Goal: Task Accomplishment & Management: Manage account settings

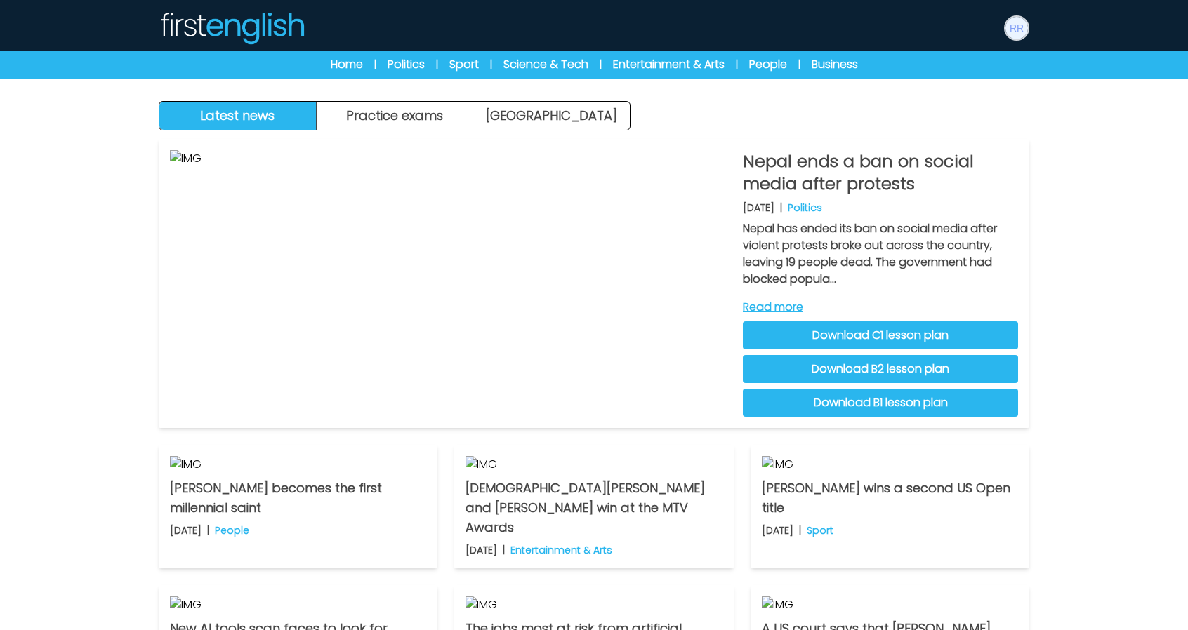
click at [1014, 22] on img at bounding box center [1016, 28] width 22 height 22
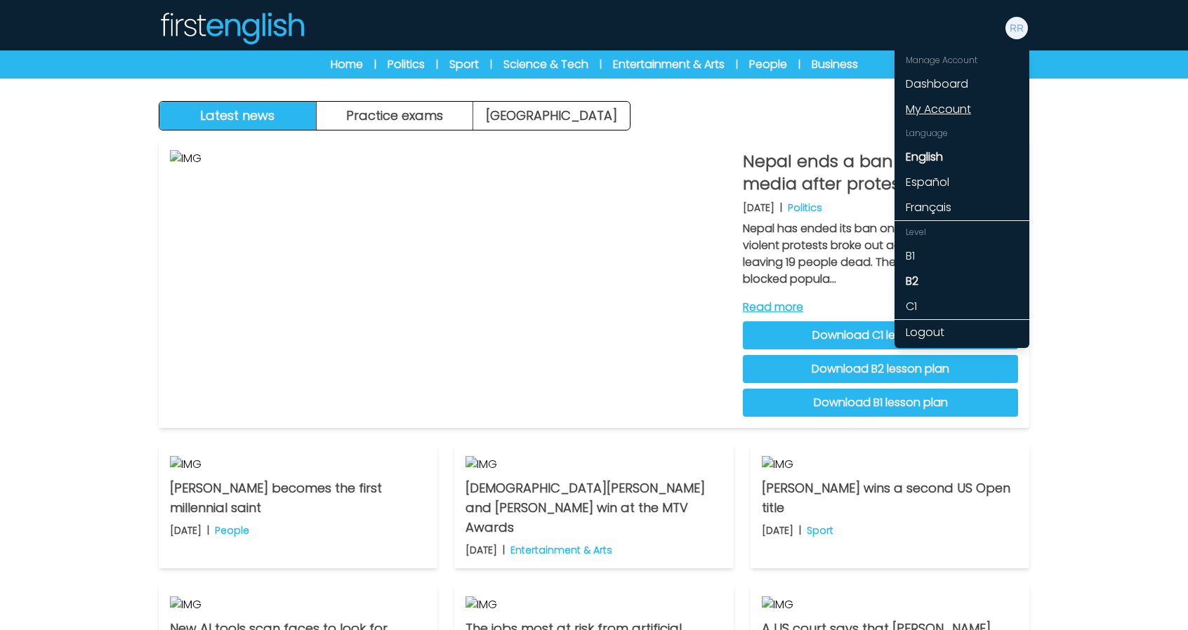
click at [933, 114] on link "My Account" at bounding box center [961, 109] width 135 height 25
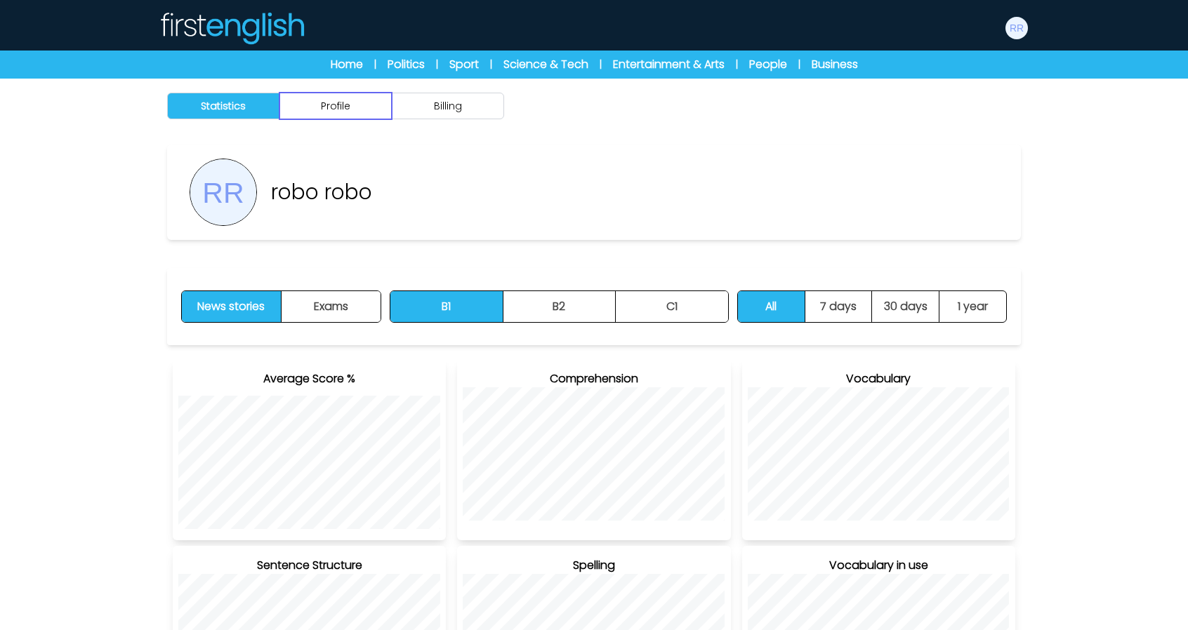
click at [331, 113] on button "Profile" at bounding box center [335, 106] width 112 height 27
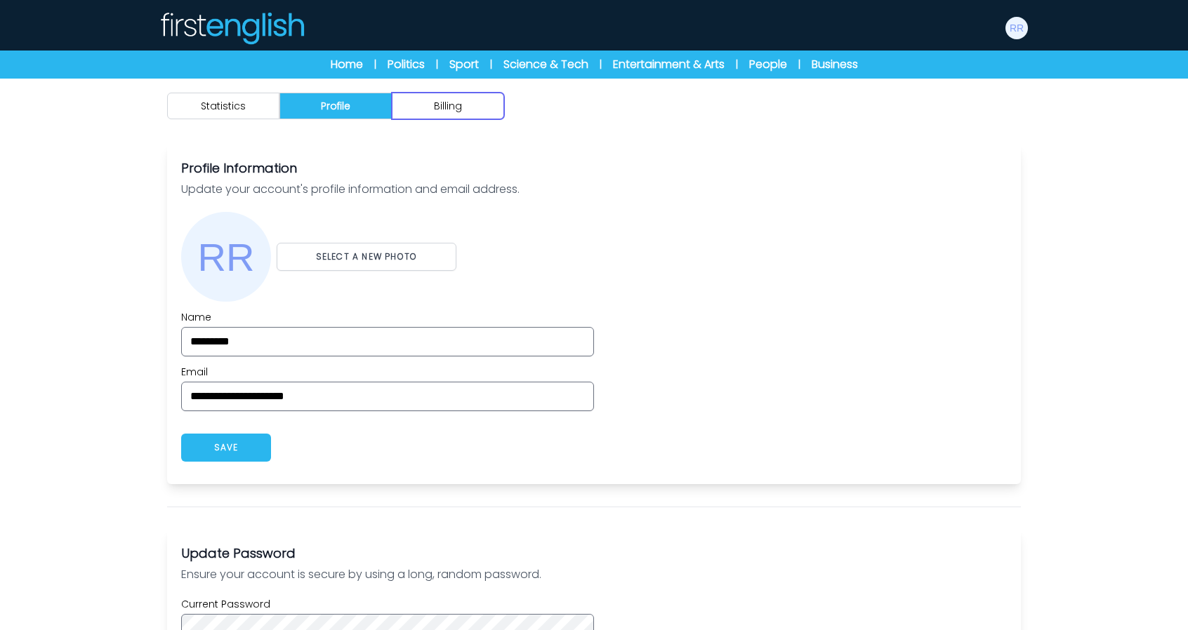
click at [463, 114] on button "Billing" at bounding box center [448, 106] width 112 height 27
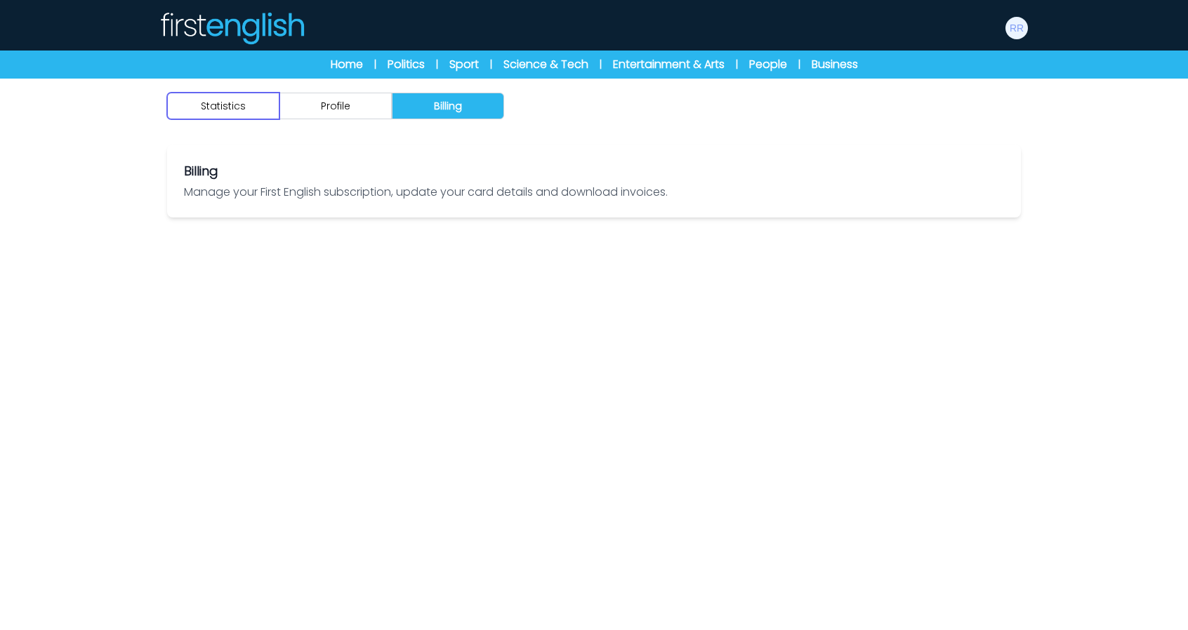
click at [249, 109] on button "Statistics" at bounding box center [223, 106] width 112 height 27
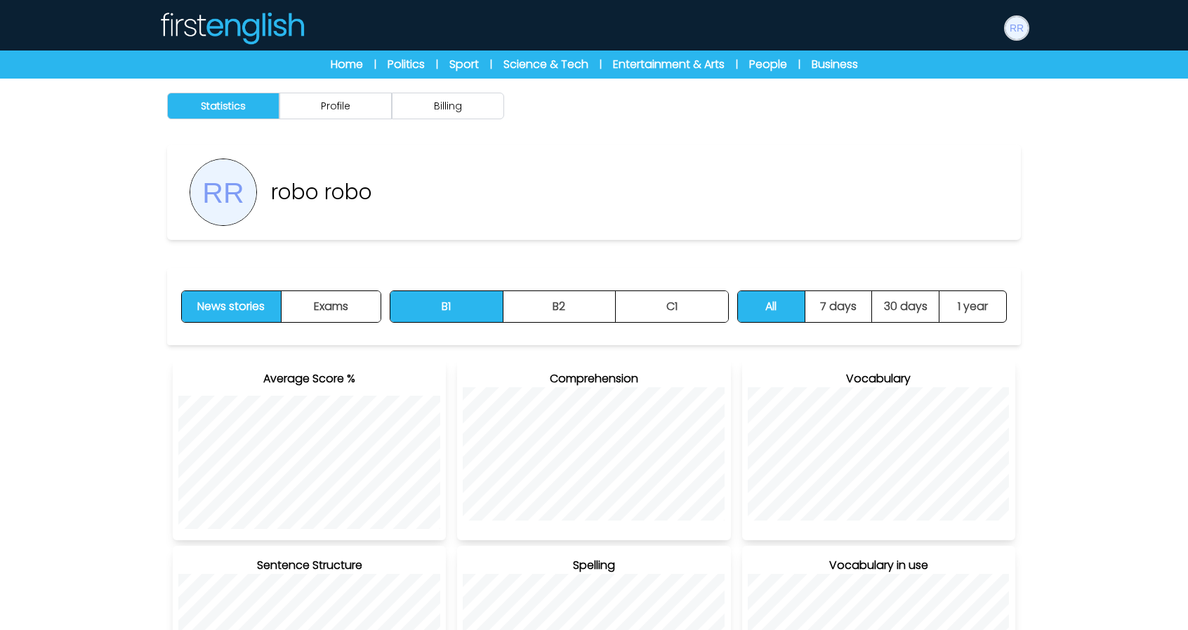
click at [1019, 33] on img at bounding box center [1016, 28] width 22 height 22
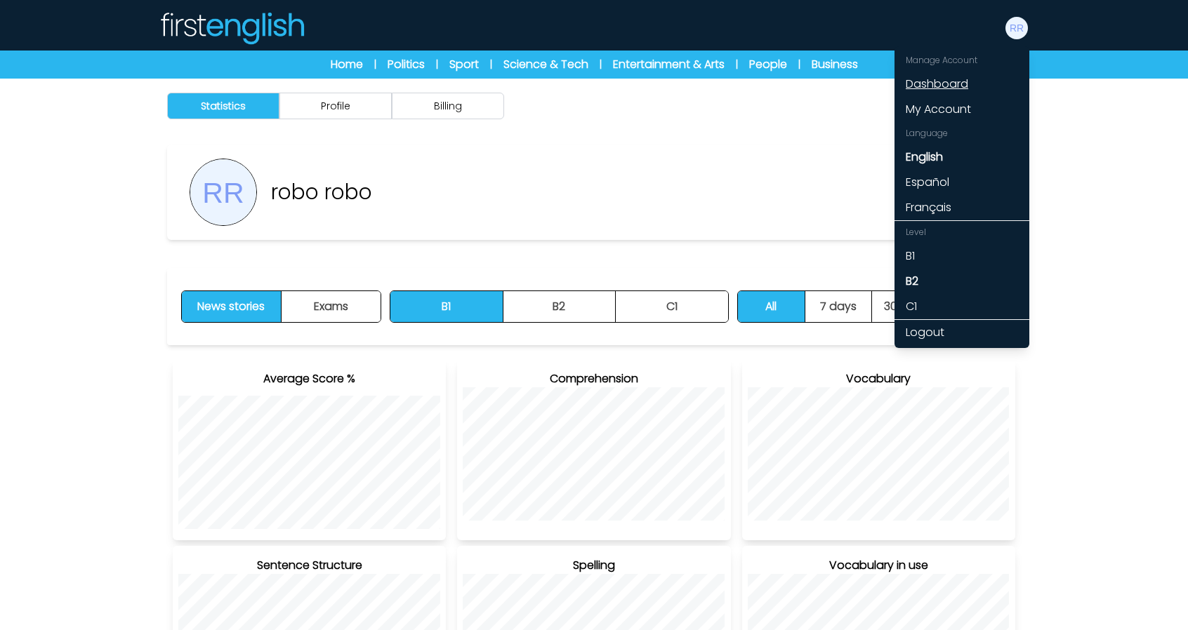
click at [959, 74] on link "Dashboard" at bounding box center [961, 84] width 135 height 25
